Goal: Task Accomplishment & Management: Use online tool/utility

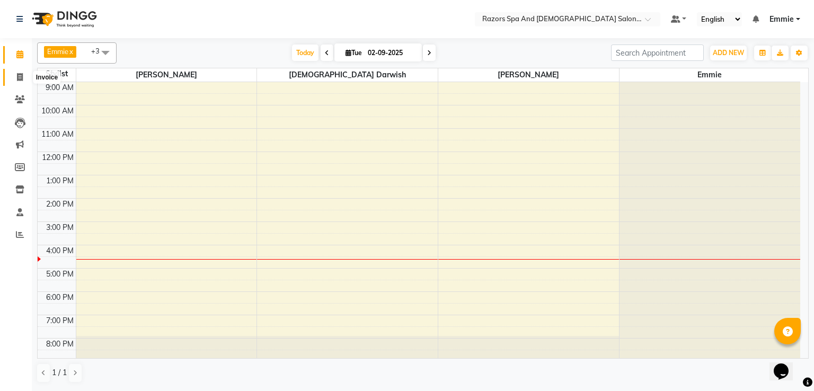
click at [11, 83] on span at bounding box center [20, 78] width 19 height 12
select select "8419"
select select "service"
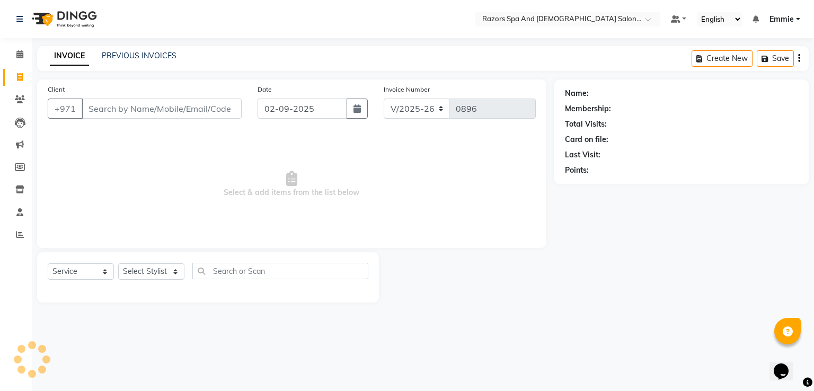
click at [133, 107] on input "Client" at bounding box center [162, 109] width 160 height 20
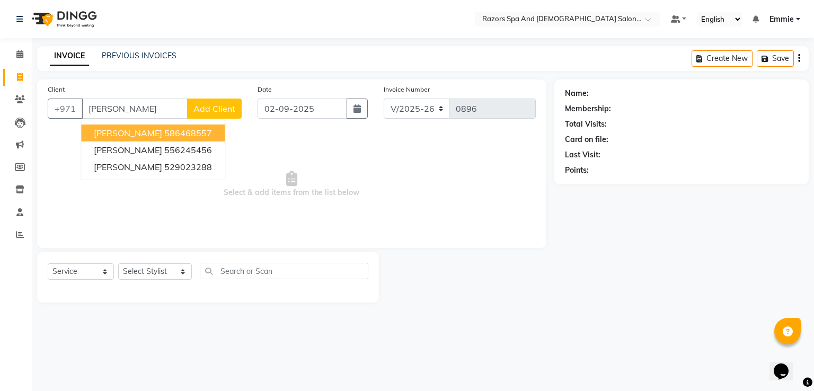
click at [164, 129] on ngb-highlight "586468557" at bounding box center [188, 133] width 48 height 11
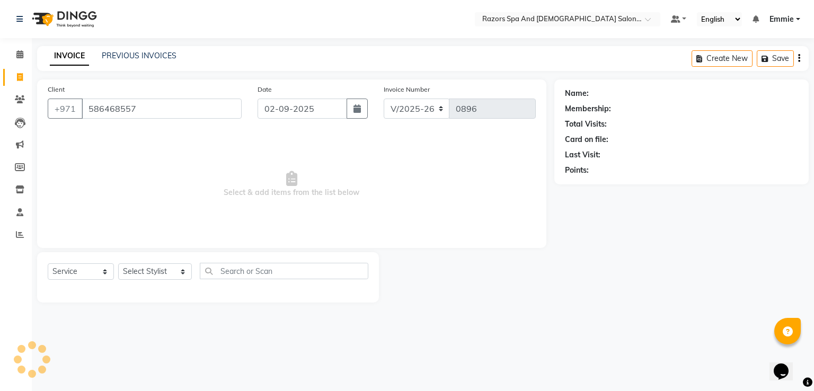
type input "586468557"
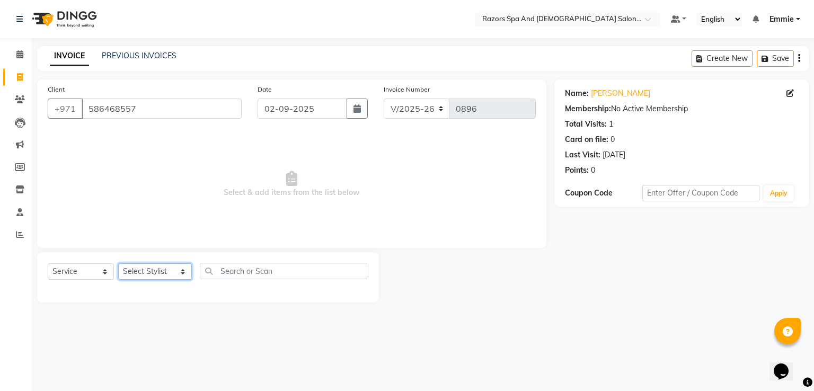
click at [147, 271] on select "Select Stylist Alaseel [PERSON_NAME] [PERSON_NAME] Islam [PERSON_NAME] [PERSON_…" at bounding box center [155, 271] width 74 height 16
select select "81367"
click at [118, 264] on select "Select Stylist Alaseel [PERSON_NAME] [PERSON_NAME] Islam [PERSON_NAME] [PERSON_…" at bounding box center [155, 271] width 74 height 16
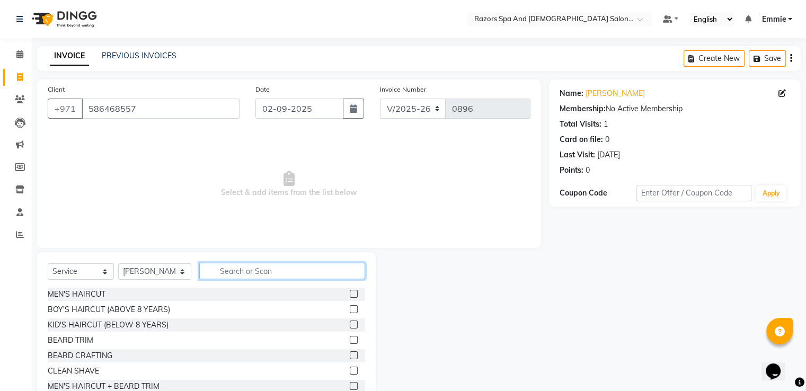
click at [224, 268] on input "text" at bounding box center [281, 271] width 165 height 16
click at [350, 291] on label at bounding box center [354, 294] width 8 height 8
click at [350, 291] on input "checkbox" at bounding box center [353, 294] width 7 height 7
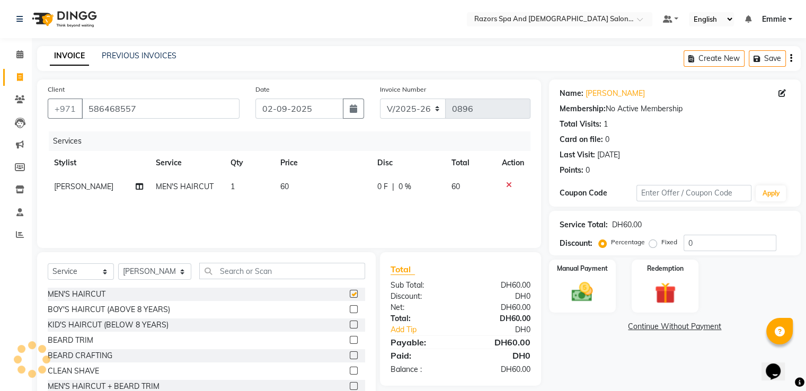
checkbox input "false"
click at [587, 292] on img at bounding box center [582, 292] width 36 height 25
click at [684, 327] on span "CARD" at bounding box center [686, 327] width 23 height 12
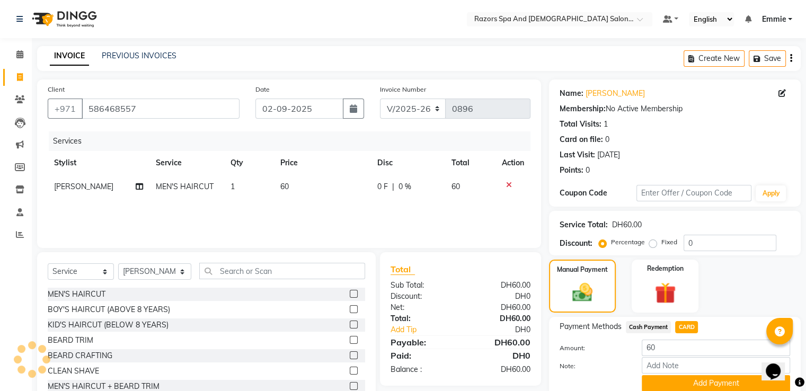
scroll to position [43, 0]
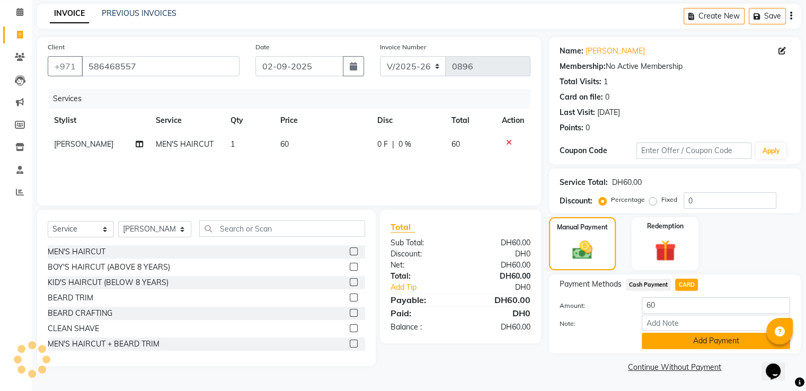
click at [657, 342] on button "Add Payment" at bounding box center [716, 341] width 148 height 16
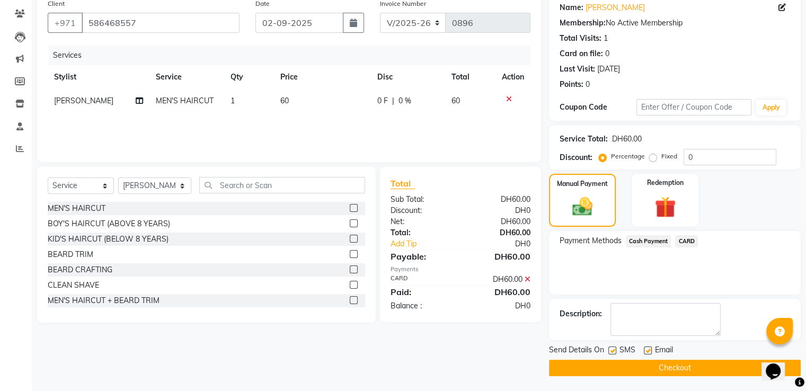
scroll to position [86, 0]
click at [615, 349] on label at bounding box center [612, 350] width 8 height 8
click at [615, 349] on input "checkbox" at bounding box center [611, 350] width 7 height 7
checkbox input "false"
click at [651, 348] on label at bounding box center [648, 350] width 8 height 8
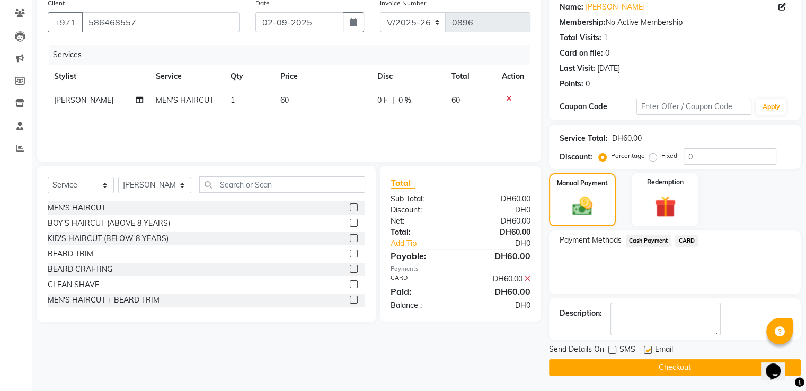
click at [651, 348] on input "checkbox" at bounding box center [647, 350] width 7 height 7
checkbox input "false"
click at [652, 362] on button "Checkout" at bounding box center [675, 367] width 252 height 16
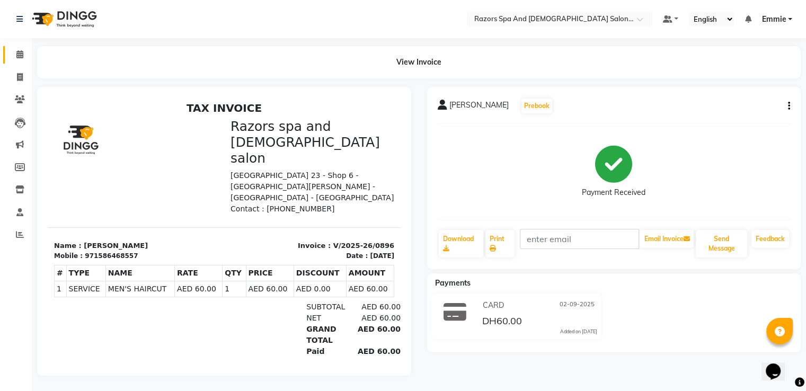
click at [9, 56] on link "Calendar" at bounding box center [15, 54] width 25 height 17
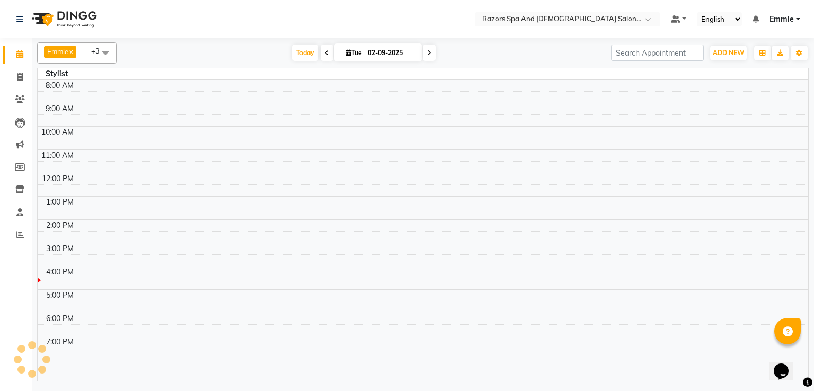
scroll to position [45, 0]
